Goal: Task Accomplishment & Management: Use online tool/utility

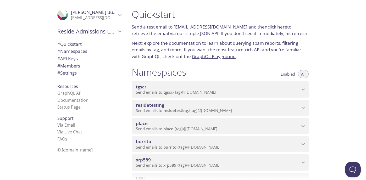
click at [198, 140] on span "burrito" at bounding box center [218, 142] width 164 height 6
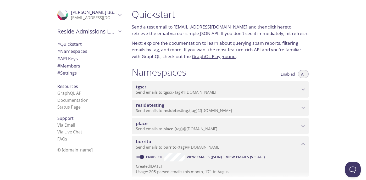
click at [244, 156] on span "View Emails (Visual)" at bounding box center [245, 157] width 39 height 6
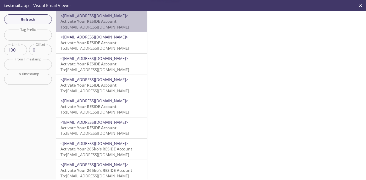
click at [97, 23] on span "Activate Your RESIDE Account" at bounding box center [89, 21] width 56 height 5
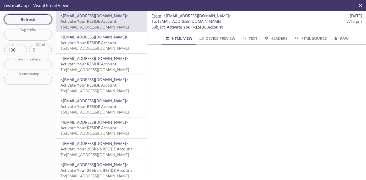
click at [38, 21] on span "Refresh" at bounding box center [27, 19] width 39 height 7
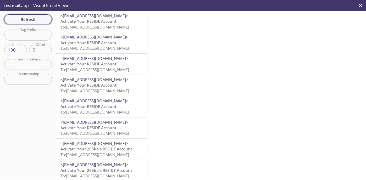
click at [38, 21] on span "Refresh" at bounding box center [27, 19] width 39 height 7
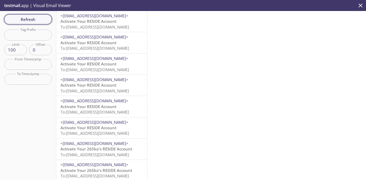
click at [38, 21] on span "Refresh" at bounding box center [27, 19] width 39 height 7
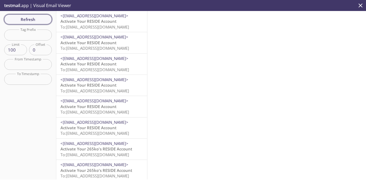
click at [38, 21] on span "Refresh" at bounding box center [27, 19] width 39 height 7
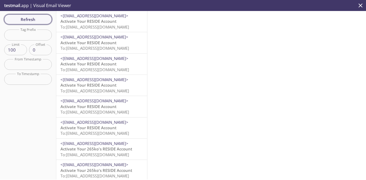
click at [38, 21] on span "Refresh" at bounding box center [27, 19] width 39 height 7
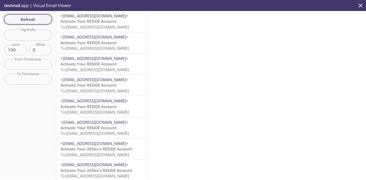
click at [38, 21] on span "Refresh" at bounding box center [27, 19] width 39 height 7
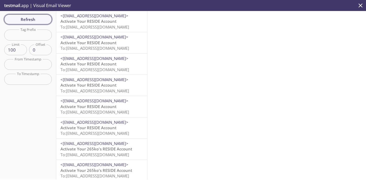
click at [38, 21] on span "Refresh" at bounding box center [27, 19] width 39 height 7
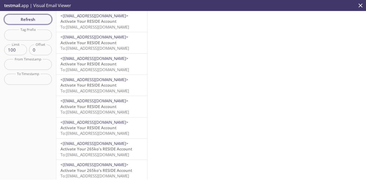
click at [38, 21] on span "Refresh" at bounding box center [27, 19] width 39 height 7
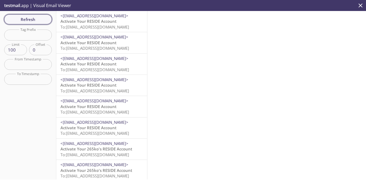
click at [38, 21] on span "Refresh" at bounding box center [27, 19] width 39 height 7
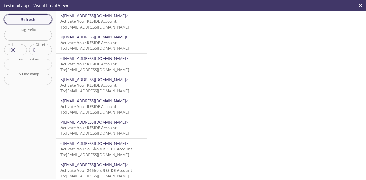
click at [38, 21] on span "Refresh" at bounding box center [27, 19] width 39 height 7
click at [90, 23] on span "Activate Your RESIDE Account" at bounding box center [89, 21] width 56 height 5
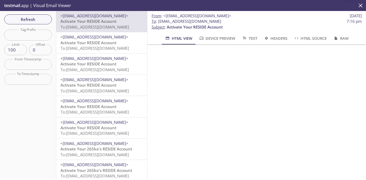
click at [101, 42] on span "Activate Your RESIDE Account" at bounding box center [89, 42] width 56 height 5
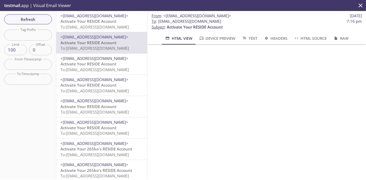
click at [101, 32] on div "<[EMAIL_ADDRESS][DOMAIN_NAME]> Activate Your RESIDE Account To: [EMAIL_ADDRESS]…" at bounding box center [101, 42] width 91 height 21
click at [119, 21] on p "Activate Your RESIDE Account To: [EMAIL_ADDRESS][DOMAIN_NAME]" at bounding box center [102, 24] width 83 height 11
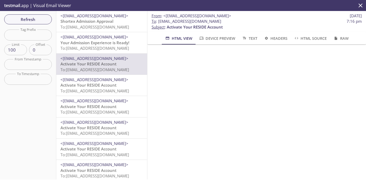
click at [93, 21] on span "Shortex Admission Approval" at bounding box center [87, 21] width 53 height 5
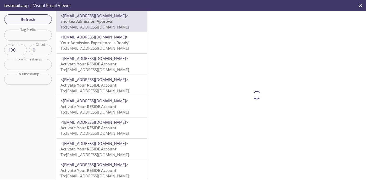
click at [82, 41] on span "Your Admission Experience is Ready!" at bounding box center [95, 42] width 69 height 5
click at [47, 25] on div "Refresh Filters Tag Prefix Tag Prefix Limit 100 Limit Offset 0 Offset From Time…" at bounding box center [28, 95] width 56 height 169
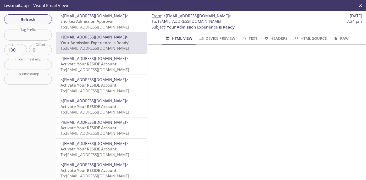
click at [96, 88] on span "To: [EMAIL_ADDRESS][DOMAIN_NAME]" at bounding box center [95, 90] width 69 height 5
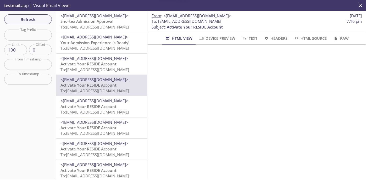
click at [109, 48] on span "To: [EMAIL_ADDRESS][DOMAIN_NAME]" at bounding box center [95, 48] width 69 height 5
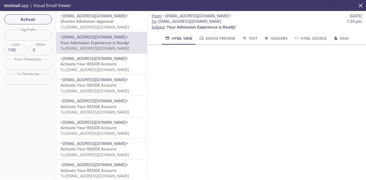
click at [360, 4] on icon "close" at bounding box center [360, 5] width 7 height 7
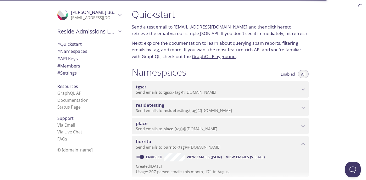
scroll to position [82, 0]
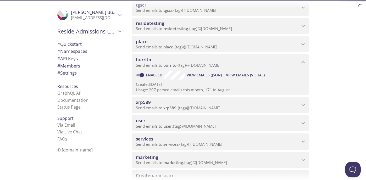
click at [223, 99] on div "xrp589 Send emails to xrp589 . {tag} @[DOMAIN_NAME]" at bounding box center [220, 105] width 177 height 16
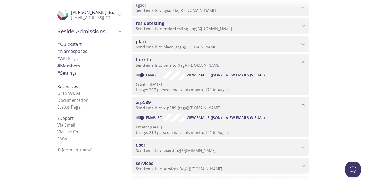
click at [248, 118] on span "View Emails (Visual)" at bounding box center [245, 118] width 39 height 6
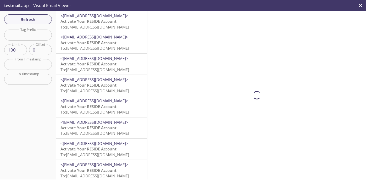
click at [110, 28] on span "To: [EMAIL_ADDRESS][DOMAIN_NAME]" at bounding box center [95, 26] width 69 height 5
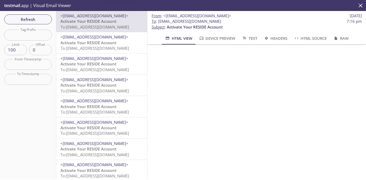
click at [108, 41] on span "Activate Your RESIDE Account" at bounding box center [89, 42] width 56 height 5
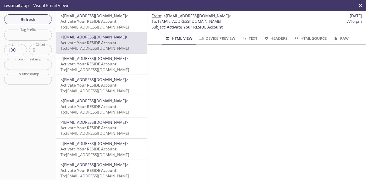
click at [108, 62] on span "Activate Your RESIDE Account" at bounding box center [89, 63] width 56 height 5
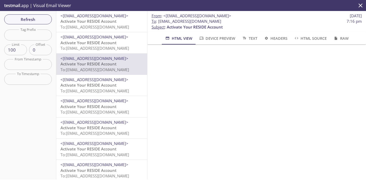
click at [86, 40] on span "<[EMAIL_ADDRESS][DOMAIN_NAME]>" at bounding box center [95, 36] width 68 height 5
